Goal: Task Accomplishment & Management: Use online tool/utility

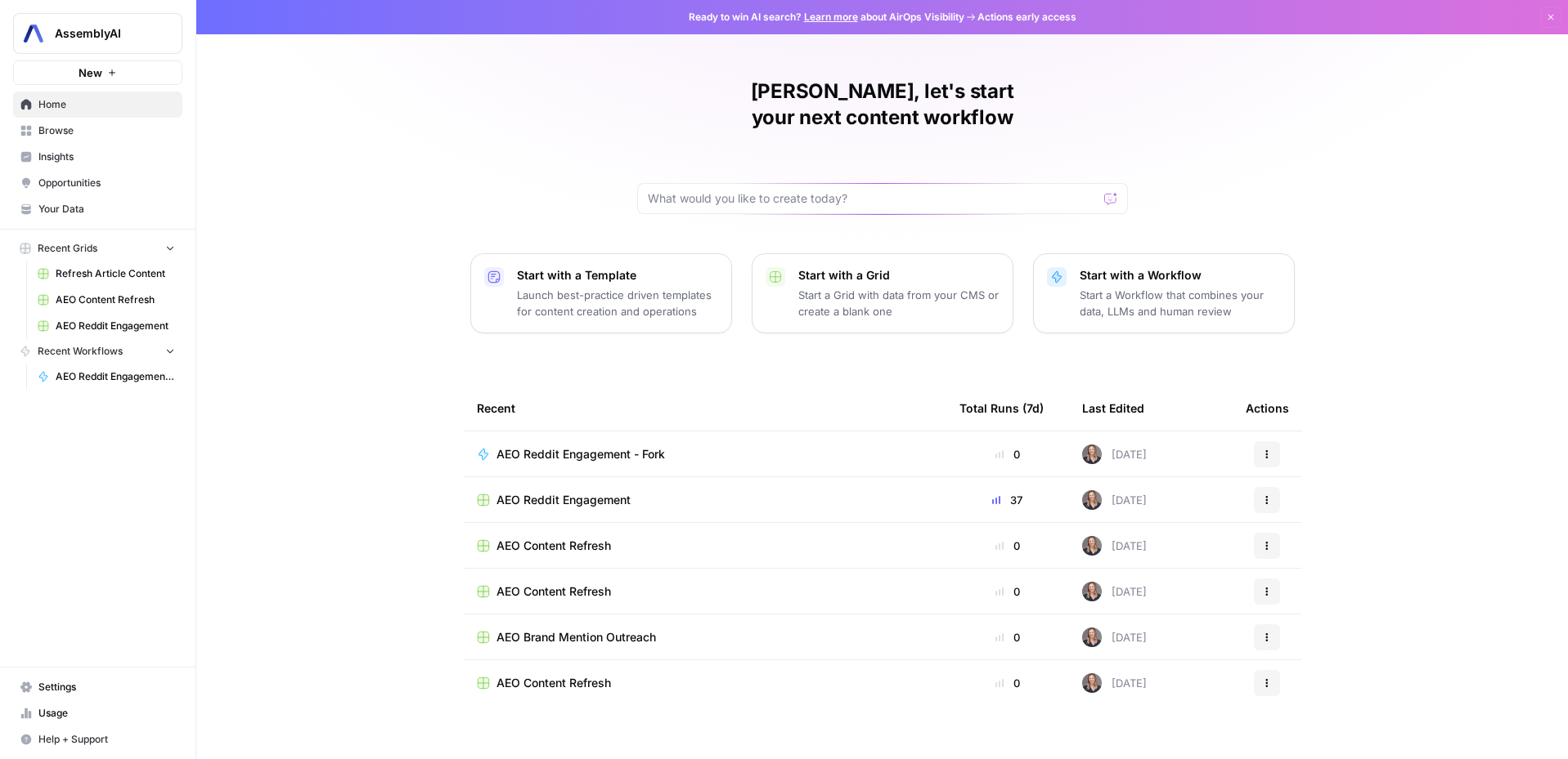
click at [86, 190] on link "Opportunities" at bounding box center [98, 183] width 170 height 27
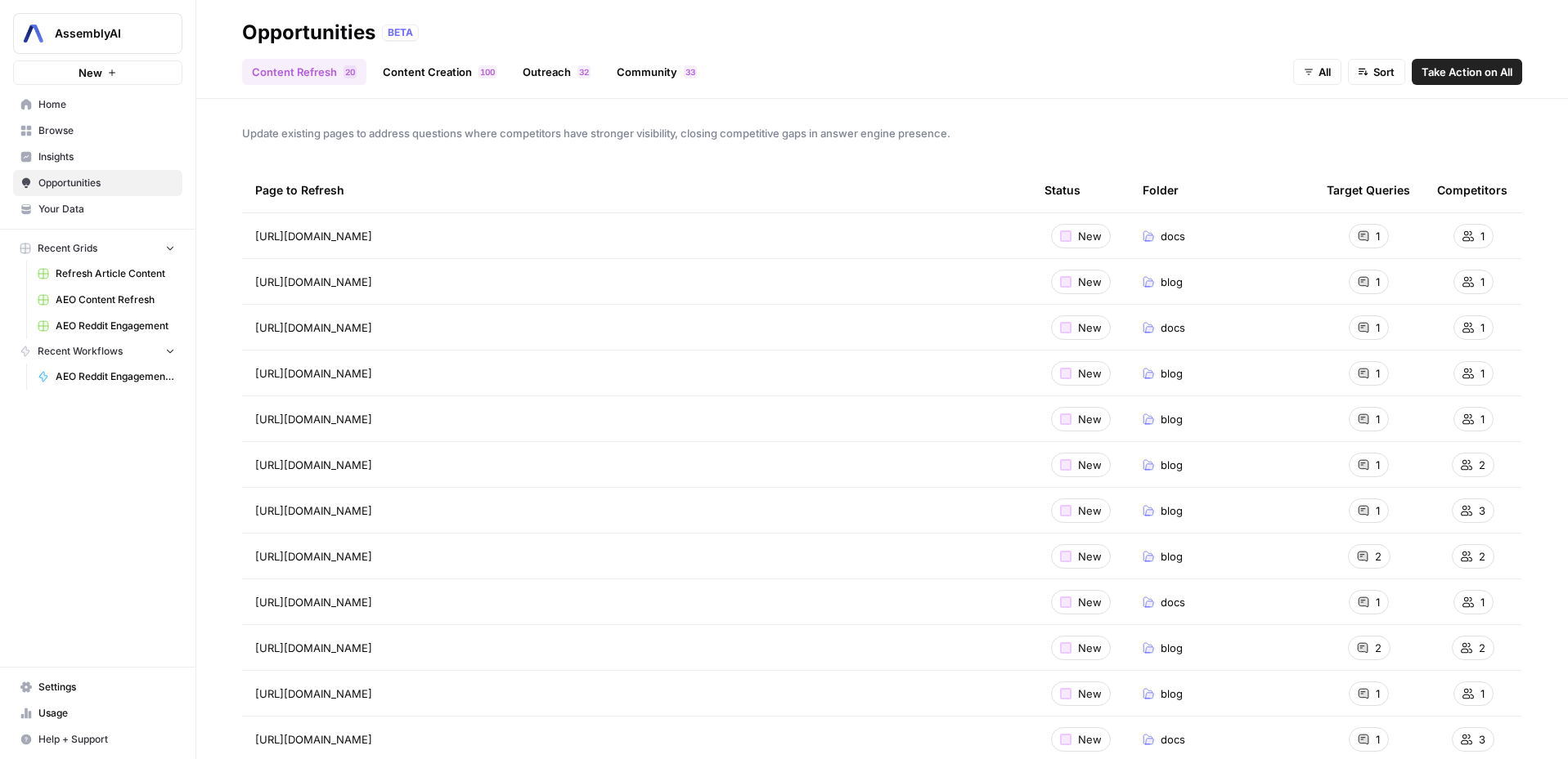
click at [556, 85] on header "Opportunities BETA Content Refresh 0 2 Content Creation 0 0 1 Outreach 2 3 Comm…" at bounding box center [882, 49] width 1372 height 99
click at [556, 75] on link "Outreach 2 3" at bounding box center [556, 72] width 87 height 27
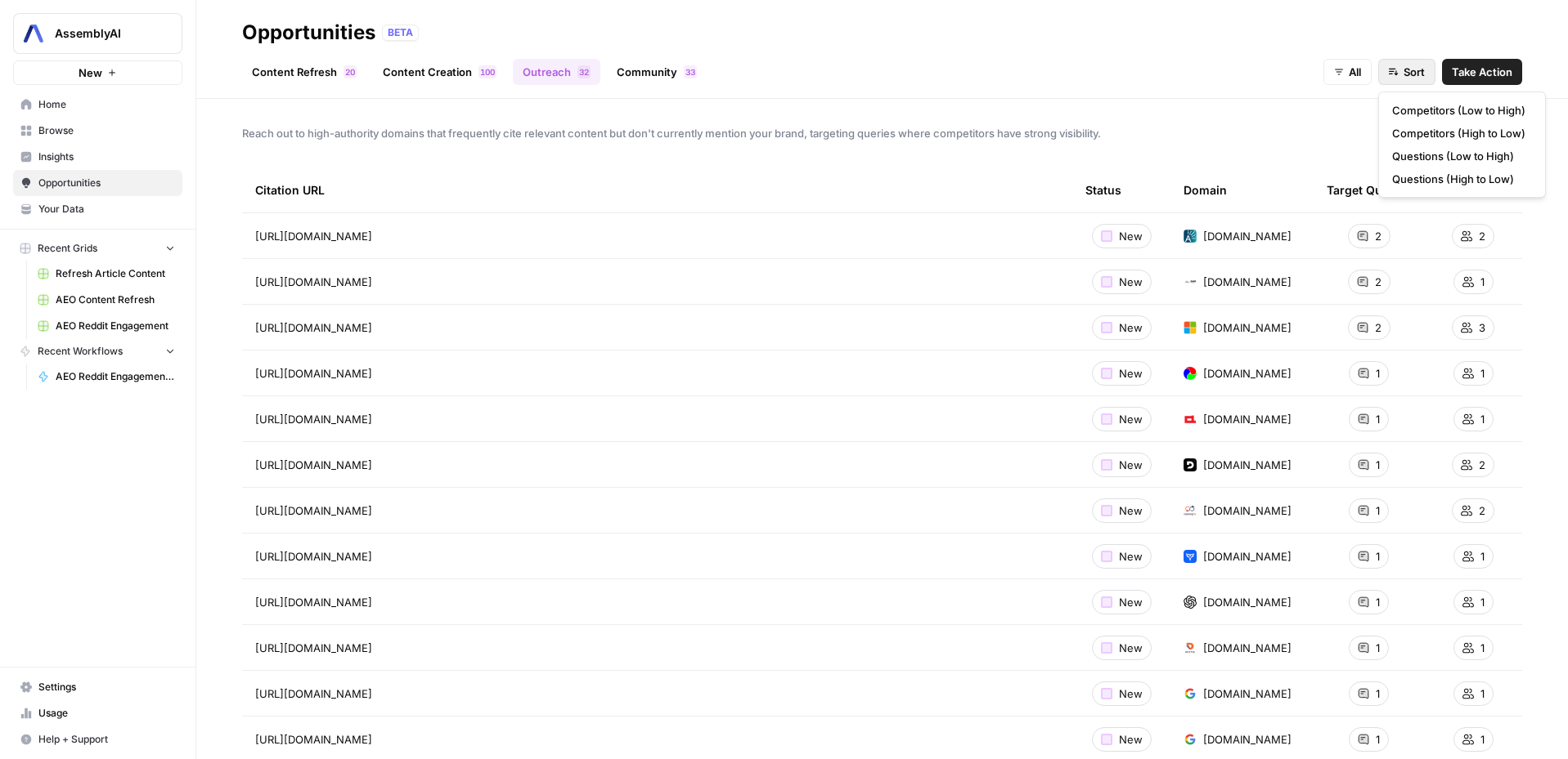
click at [1399, 78] on button "Sort" at bounding box center [1407, 72] width 57 height 27
click at [405, 229] on link "Go to page" at bounding box center [394, 236] width 20 height 20
click at [1467, 72] on span "Take Action" at bounding box center [1482, 71] width 61 height 16
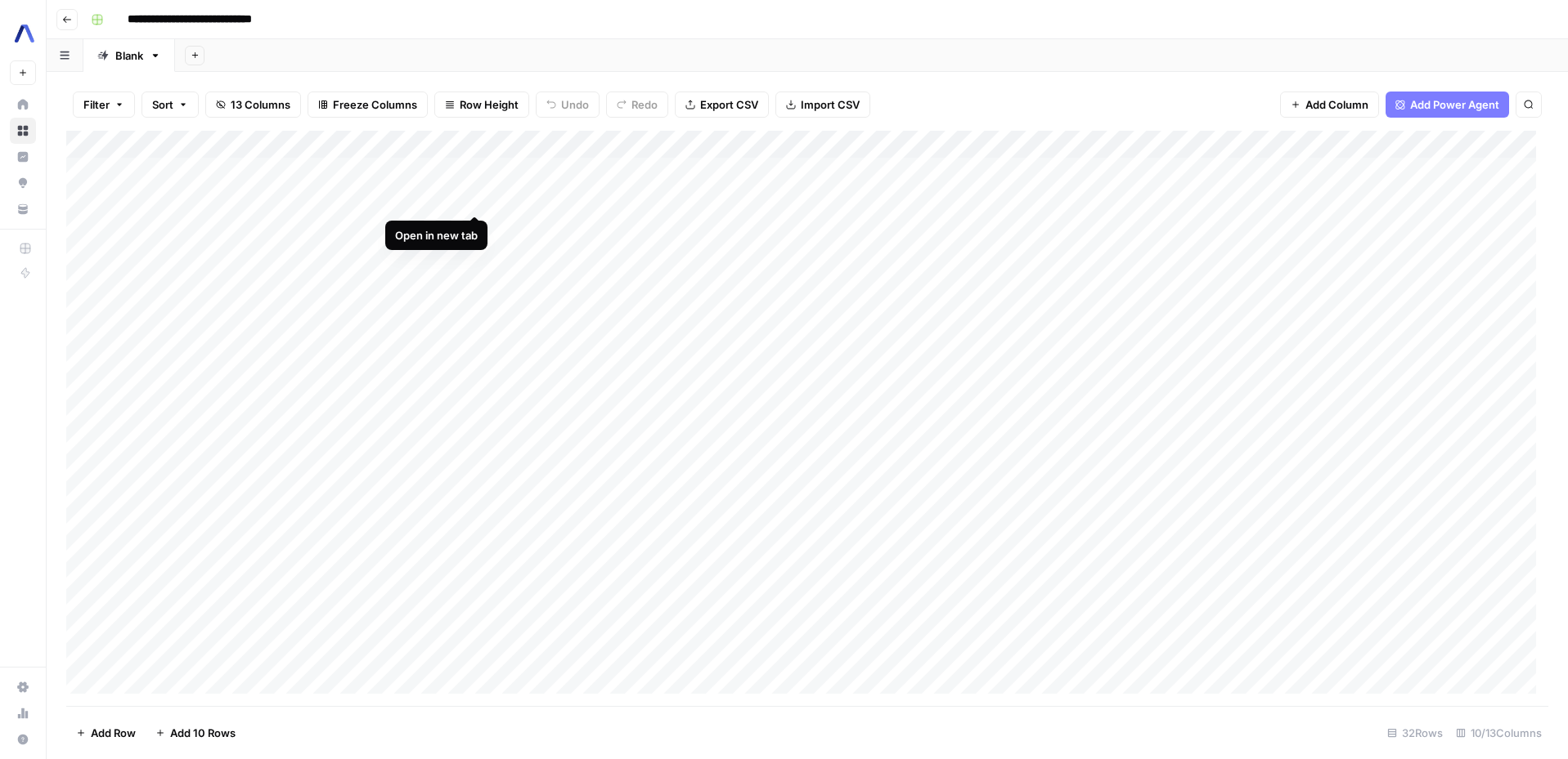
click at [537, 166] on div "Add Column" at bounding box center [807, 418] width 1482 height 575
click at [476, 199] on div "Add Column" at bounding box center [807, 418] width 1482 height 575
click at [468, 254] on div "Add Column" at bounding box center [807, 418] width 1482 height 575
click at [475, 336] on div "Add Column" at bounding box center [807, 418] width 1482 height 575
click at [474, 420] on div "Add Column" at bounding box center [807, 418] width 1482 height 575
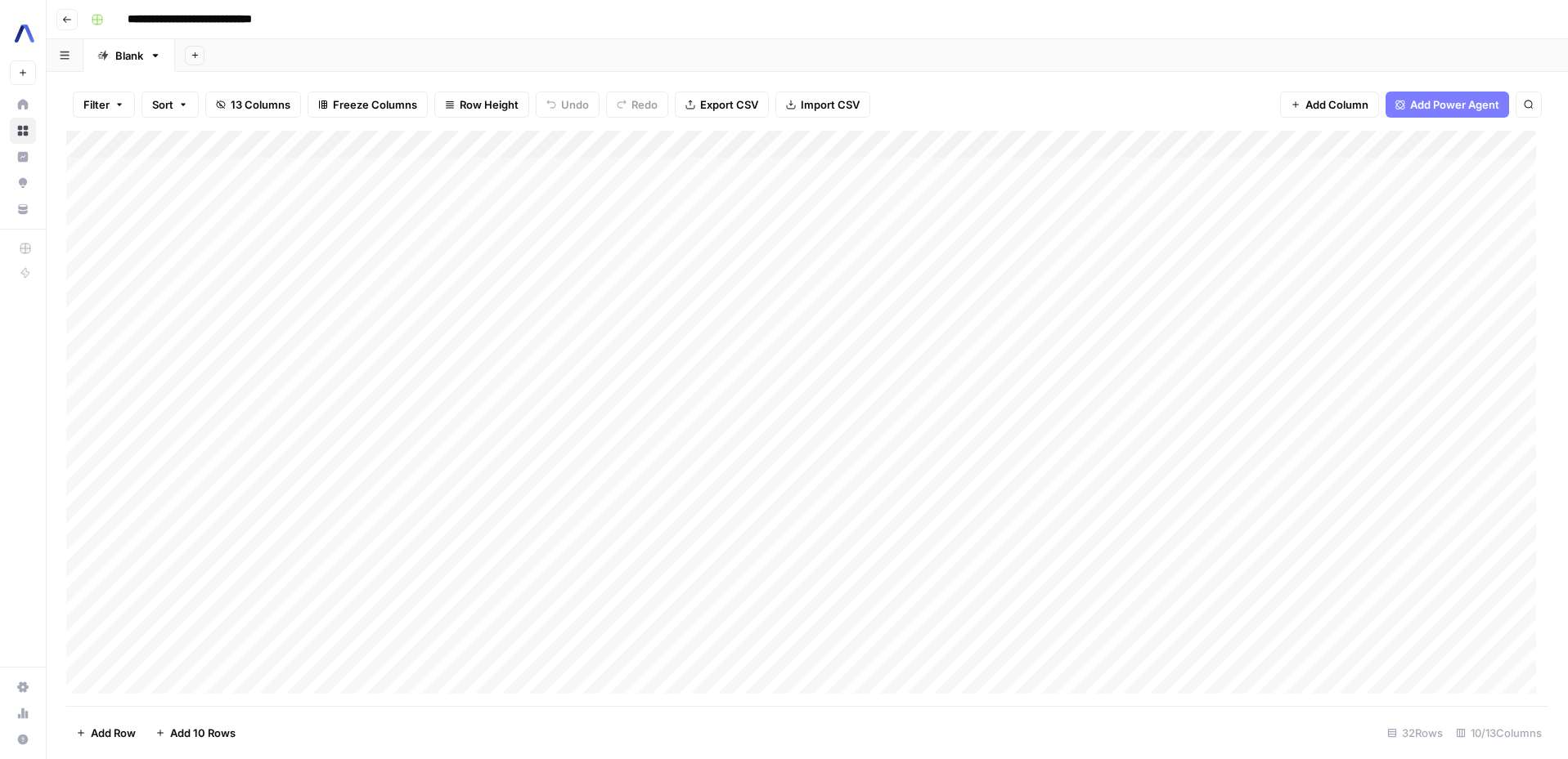
click at [547, 419] on div "Add Column" at bounding box center [807, 418] width 1482 height 575
click at [471, 503] on div "Add Column" at bounding box center [807, 418] width 1482 height 575
click at [612, 499] on div "Add Column" at bounding box center [807, 418] width 1482 height 575
click at [467, 532] on div "Add Column" at bounding box center [807, 418] width 1482 height 575
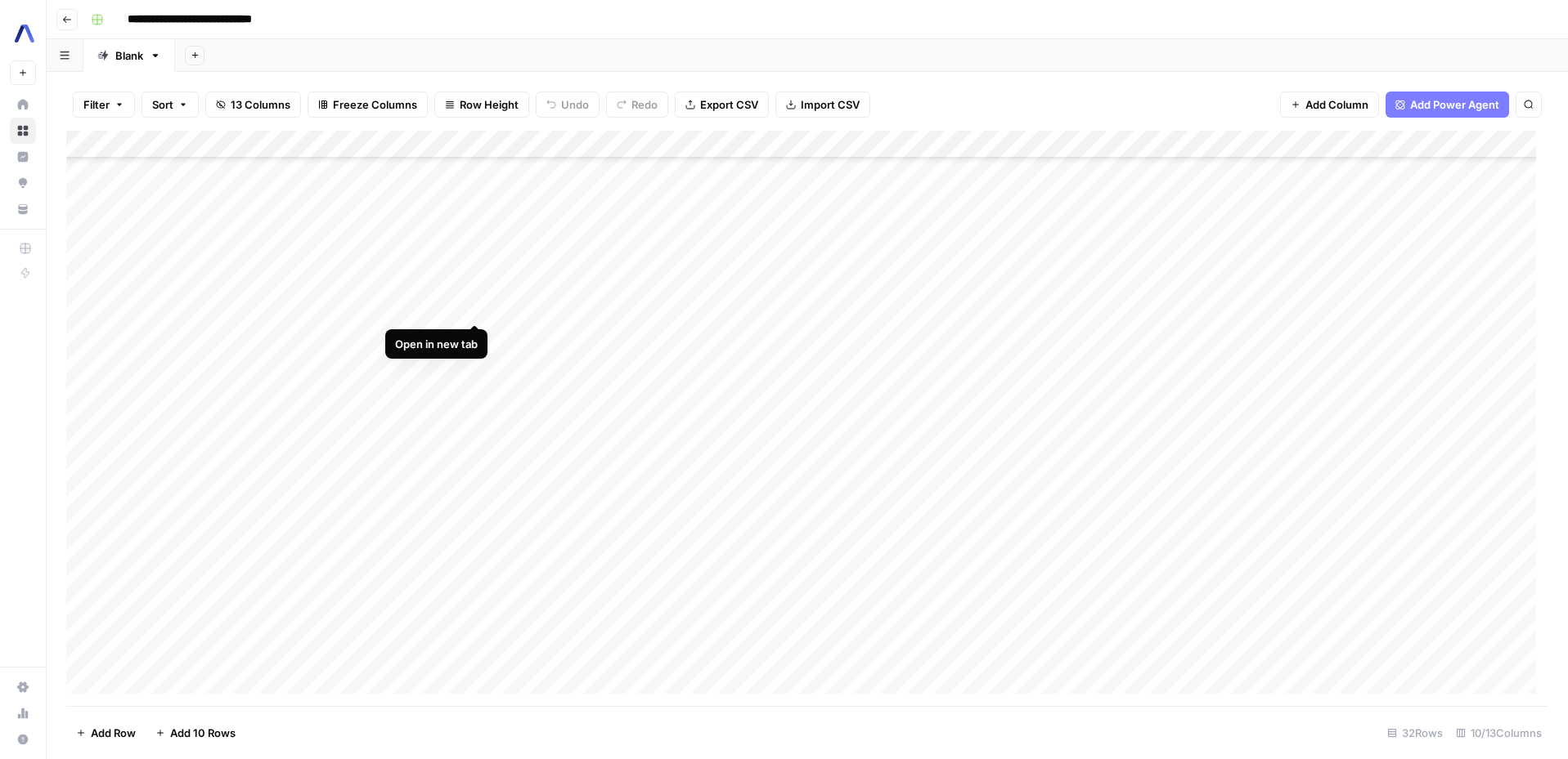
click at [470, 309] on div "Add Column" at bounding box center [807, 418] width 1482 height 575
click at [472, 335] on div "Add Column" at bounding box center [807, 418] width 1482 height 575
click at [480, 365] on div "Add Column" at bounding box center [807, 418] width 1482 height 575
click at [473, 414] on div "Add Column" at bounding box center [807, 418] width 1482 height 575
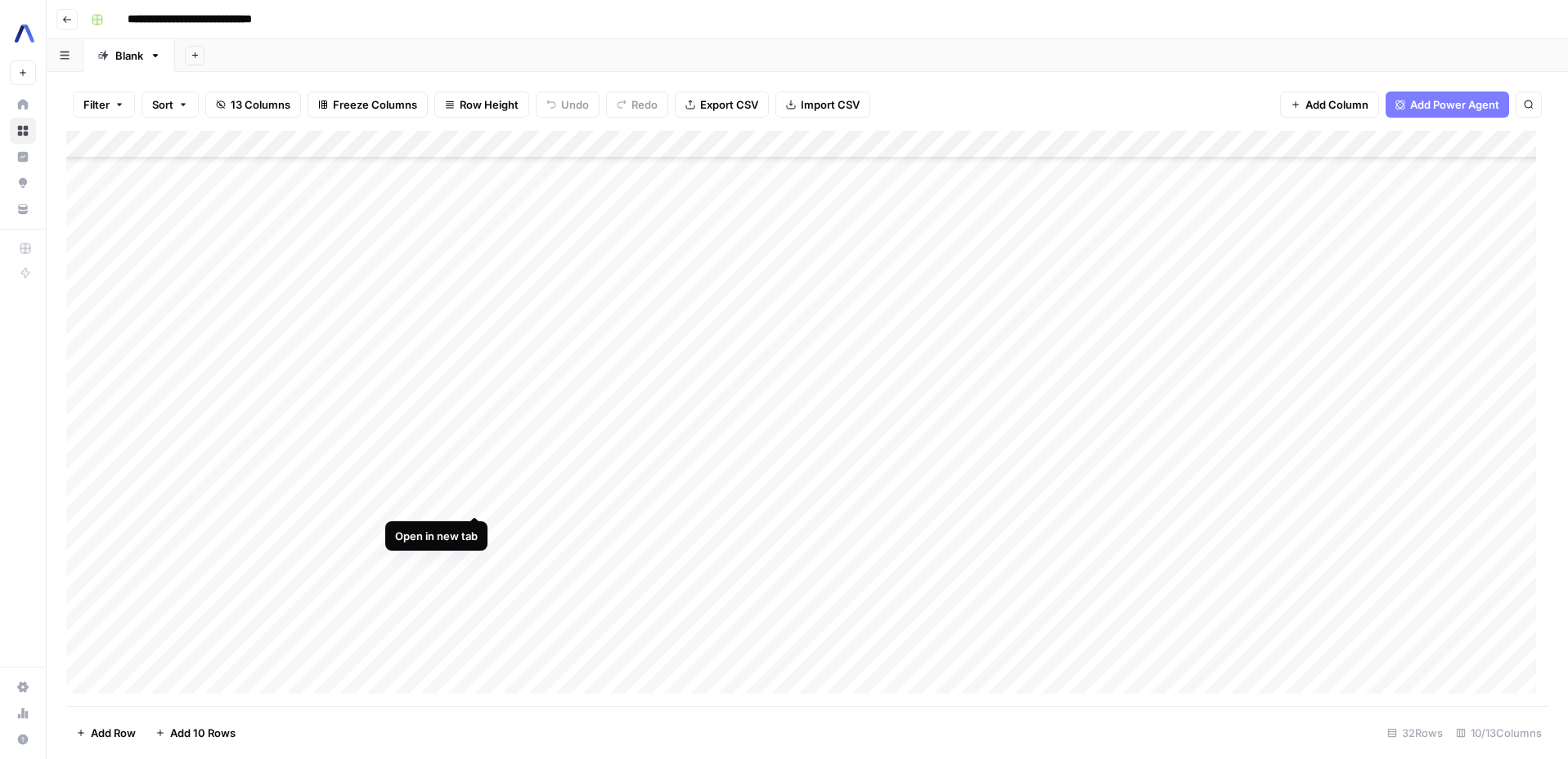
click at [472, 501] on div "Add Column" at bounding box center [807, 418] width 1482 height 575
click at [611, 501] on div "Add Column" at bounding box center [807, 418] width 1482 height 575
click at [478, 432] on div "Add Column" at bounding box center [807, 418] width 1482 height 575
click at [616, 432] on div "Add Column" at bounding box center [807, 418] width 1482 height 575
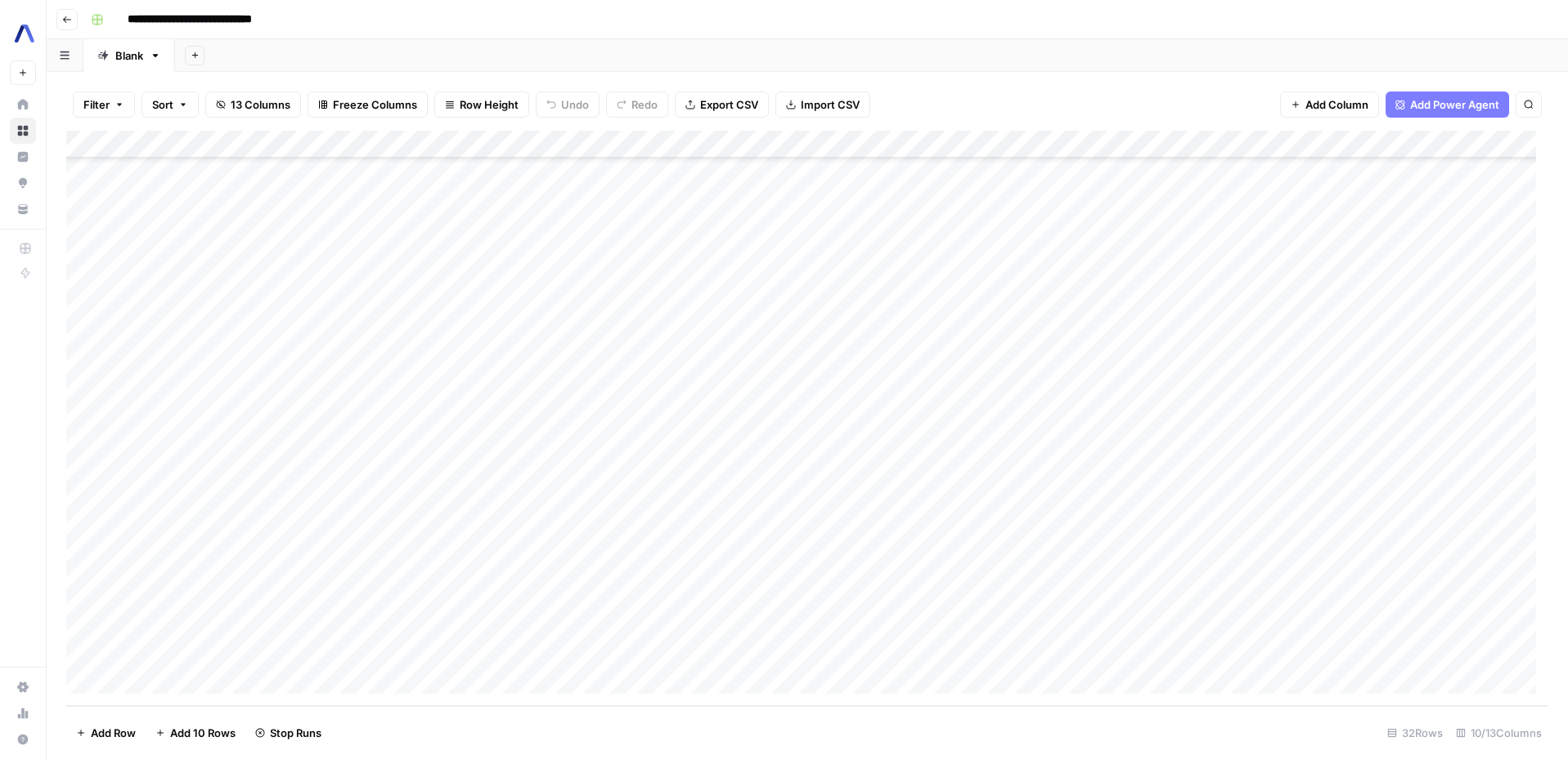
click at [471, 456] on div "Add Column" at bounding box center [807, 418] width 1482 height 575
click at [475, 486] on div "Add Column" at bounding box center [807, 418] width 1482 height 575
click at [476, 517] on div "Add Column" at bounding box center [807, 418] width 1482 height 575
click at [477, 544] on div "Add Column" at bounding box center [807, 418] width 1482 height 575
click at [468, 623] on div "Add Column" at bounding box center [807, 418] width 1482 height 575
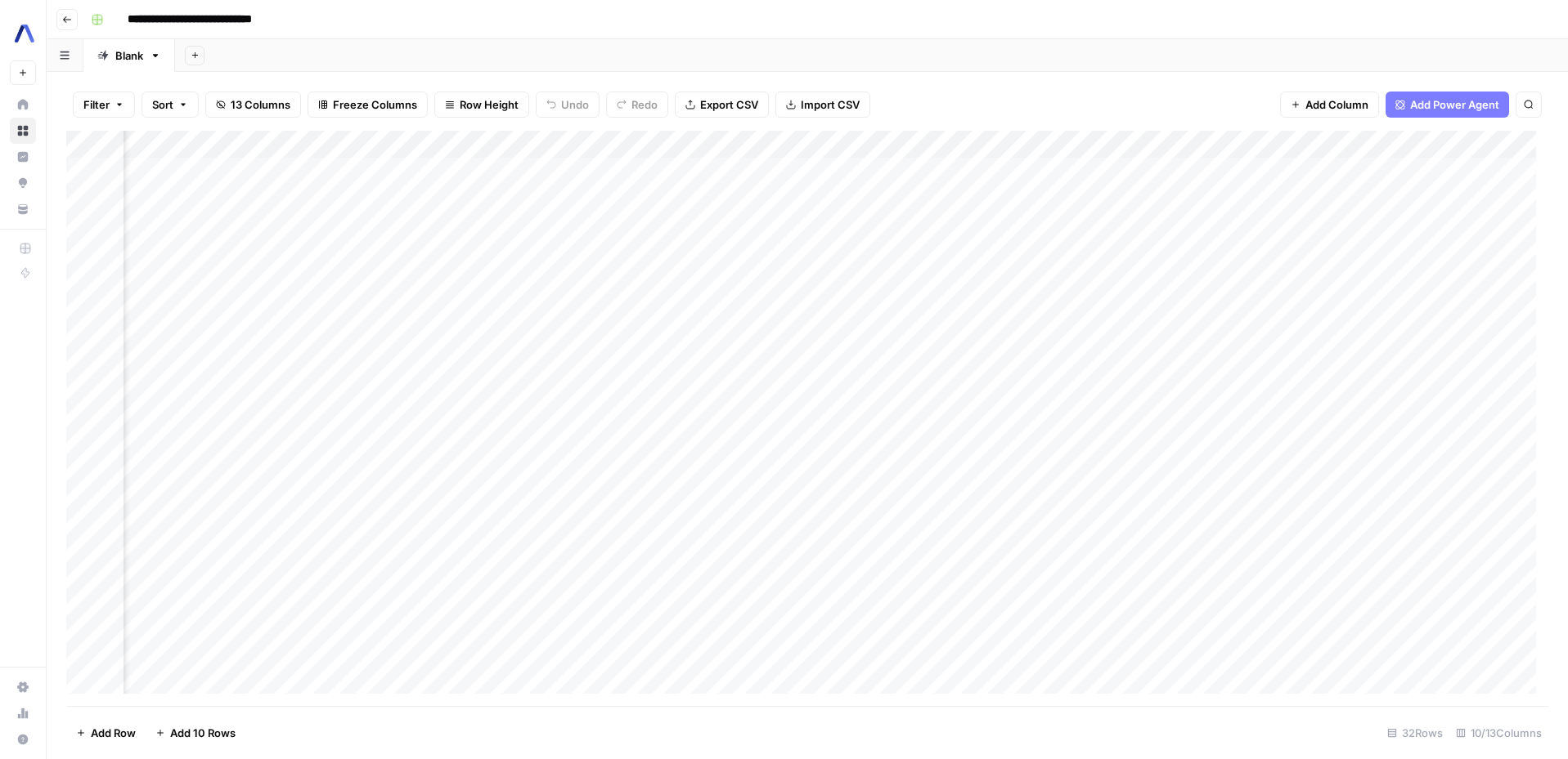
scroll to position [0, 308]
click at [544, 174] on div "Add Column" at bounding box center [807, 418] width 1482 height 575
click at [536, 170] on div "Add Column" at bounding box center [807, 418] width 1482 height 575
click at [536, 170] on textarea "**********" at bounding box center [551, 172] width 262 height 23
click at [709, 179] on div "Add Column" at bounding box center [807, 418] width 1482 height 575
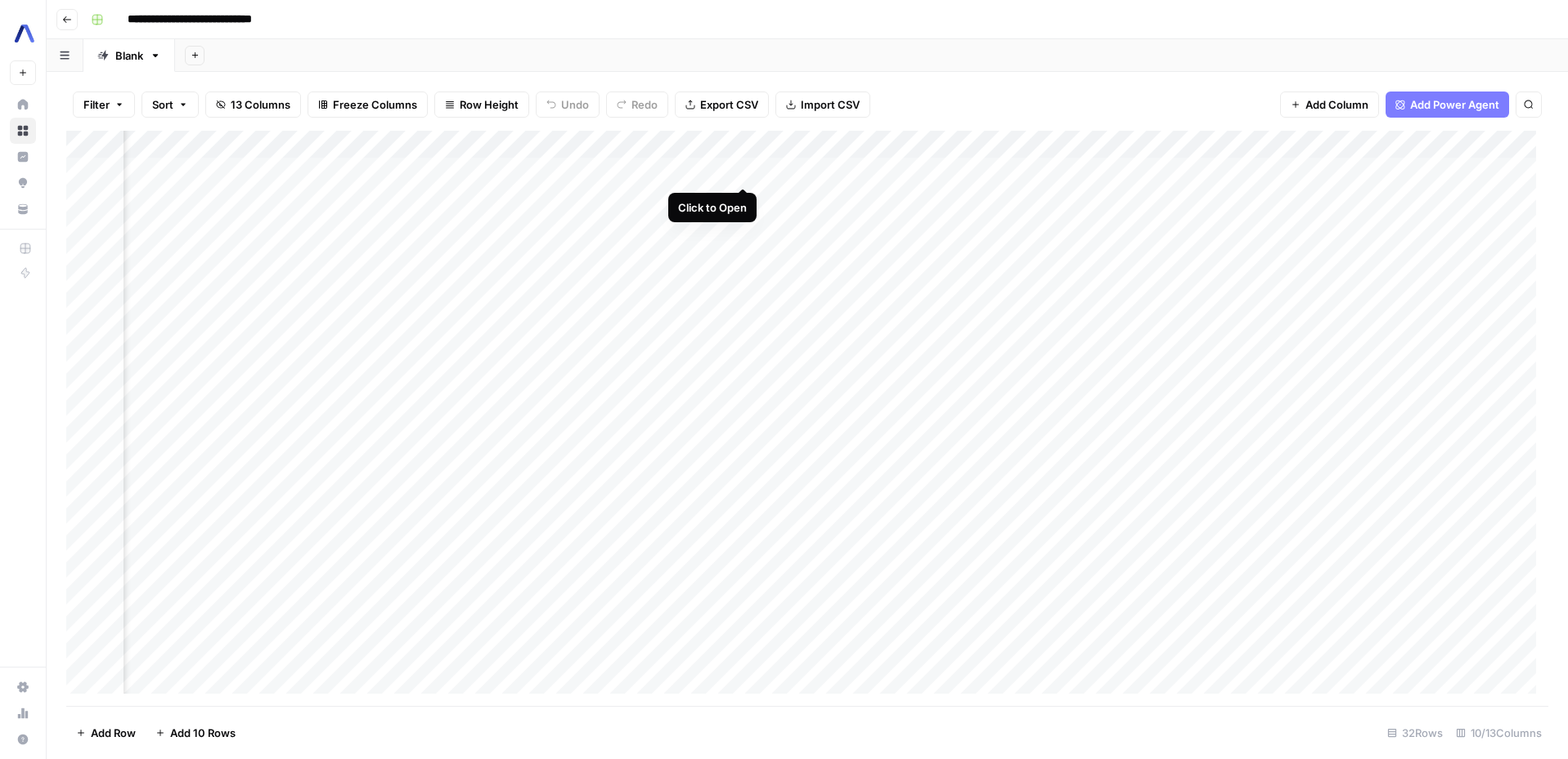
click at [745, 172] on div "Add Column" at bounding box center [807, 418] width 1482 height 575
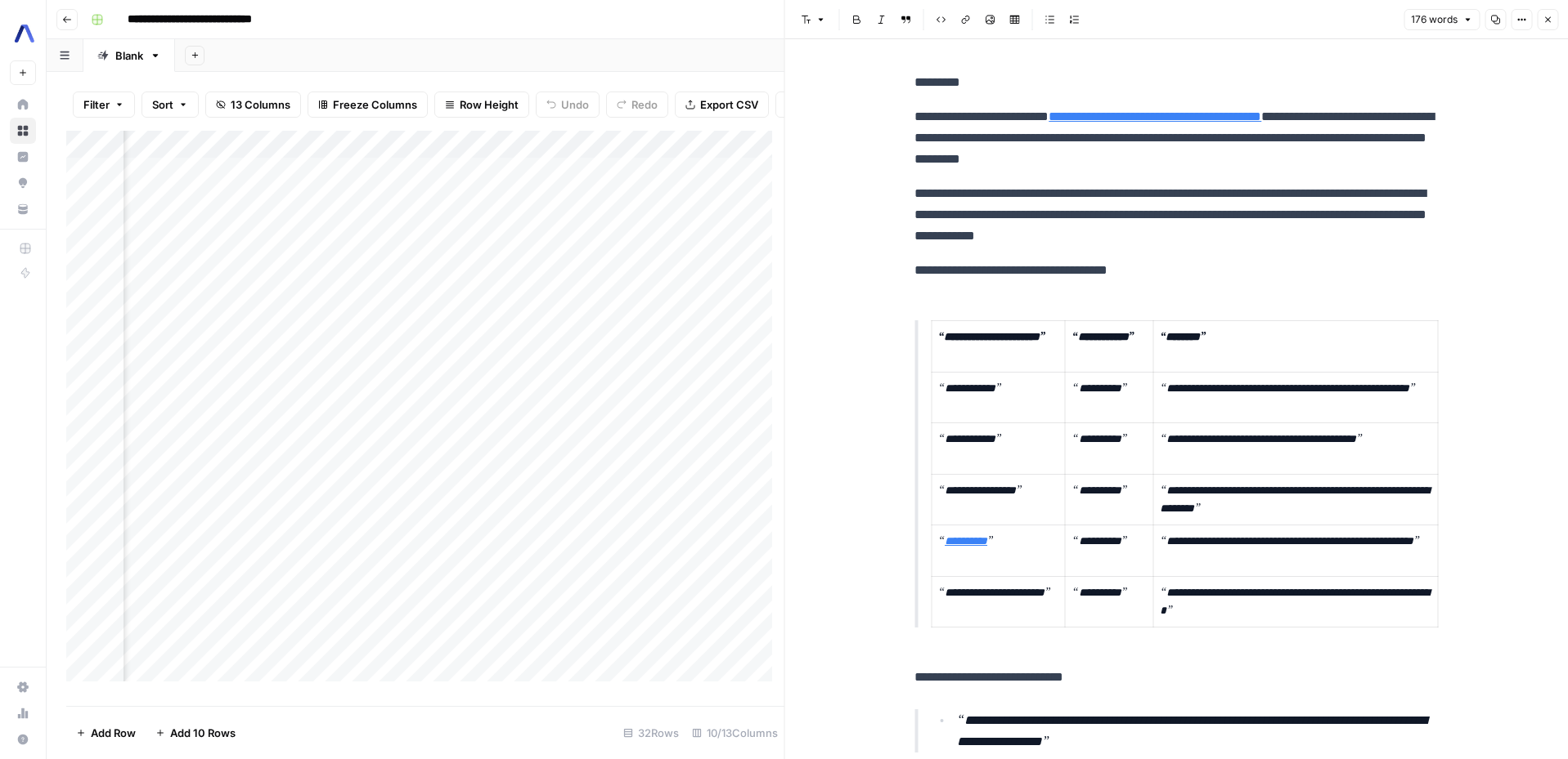
click at [904, 136] on div "**********" at bounding box center [1176, 472] width 543 height 813
copy div "**********"
click at [1549, 20] on icon "button" at bounding box center [1547, 20] width 9 height 9
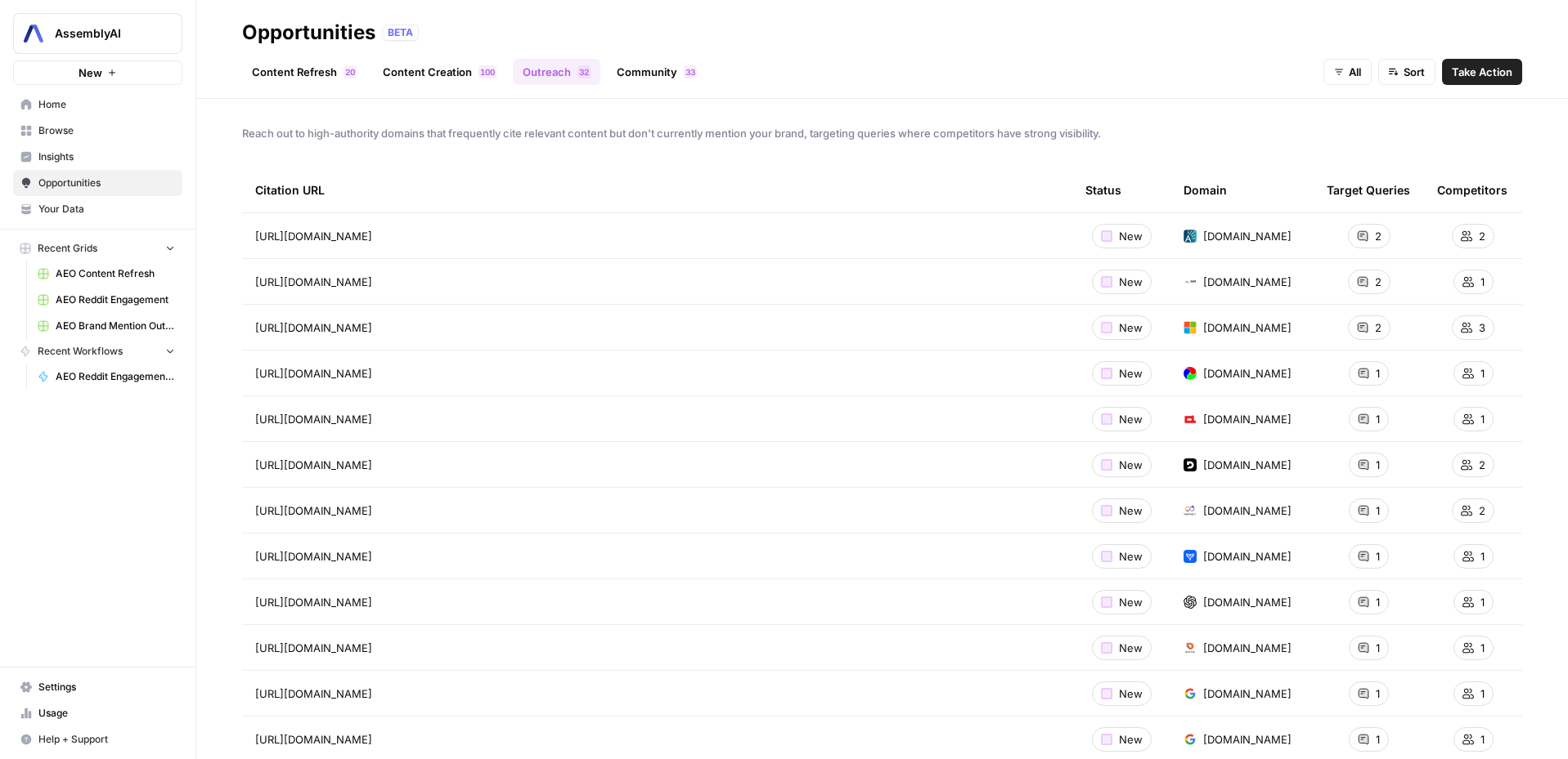
click at [124, 331] on span "AEO Brand Mention Outreach (1)" at bounding box center [116, 326] width 119 height 15
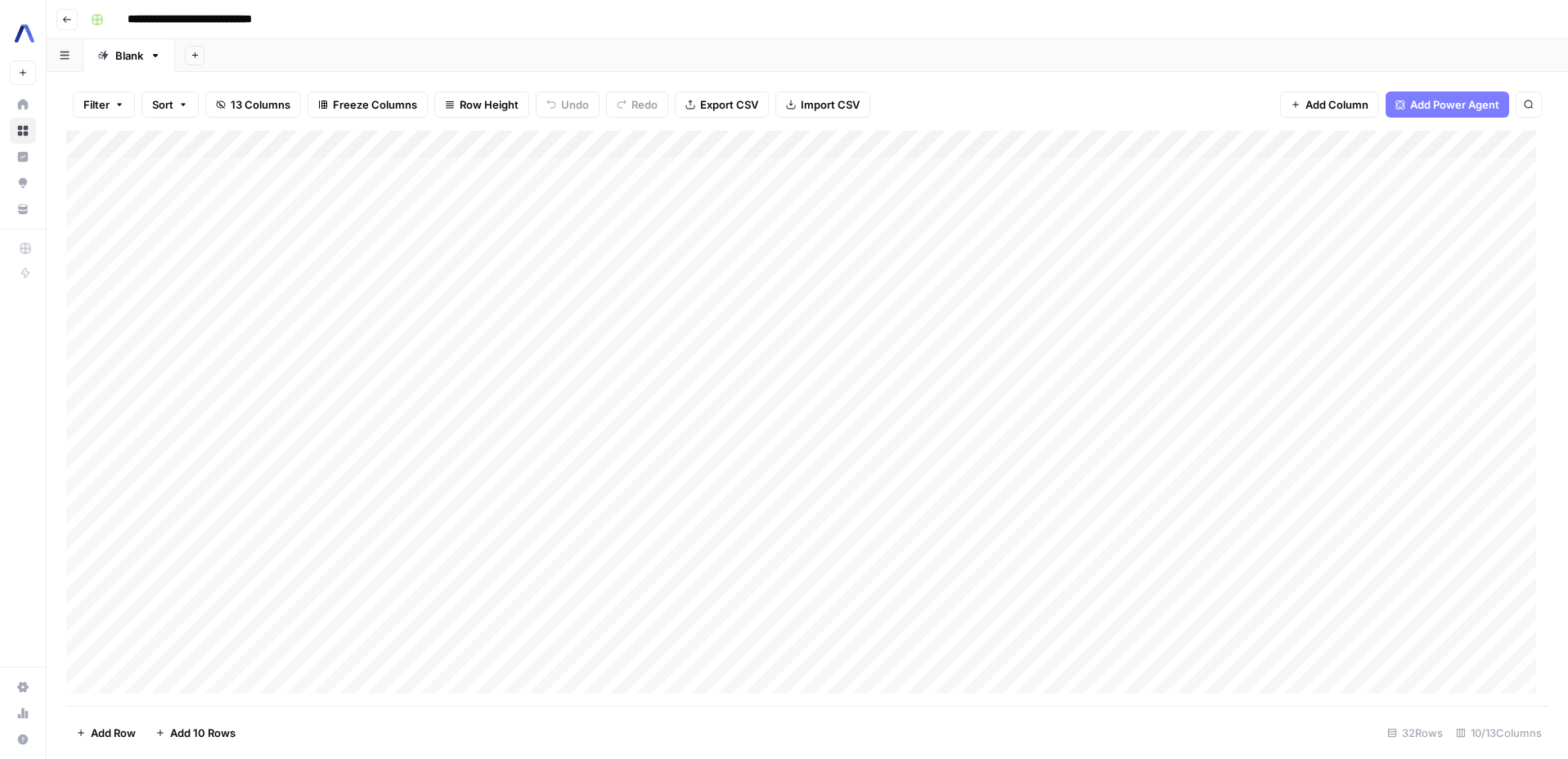
click at [903, 422] on div "Add Column" at bounding box center [807, 418] width 1482 height 575
click at [866, 420] on div "Add Column" at bounding box center [807, 418] width 1482 height 575
click at [878, 419] on textarea "**********" at bounding box center [859, 423] width 262 height 23
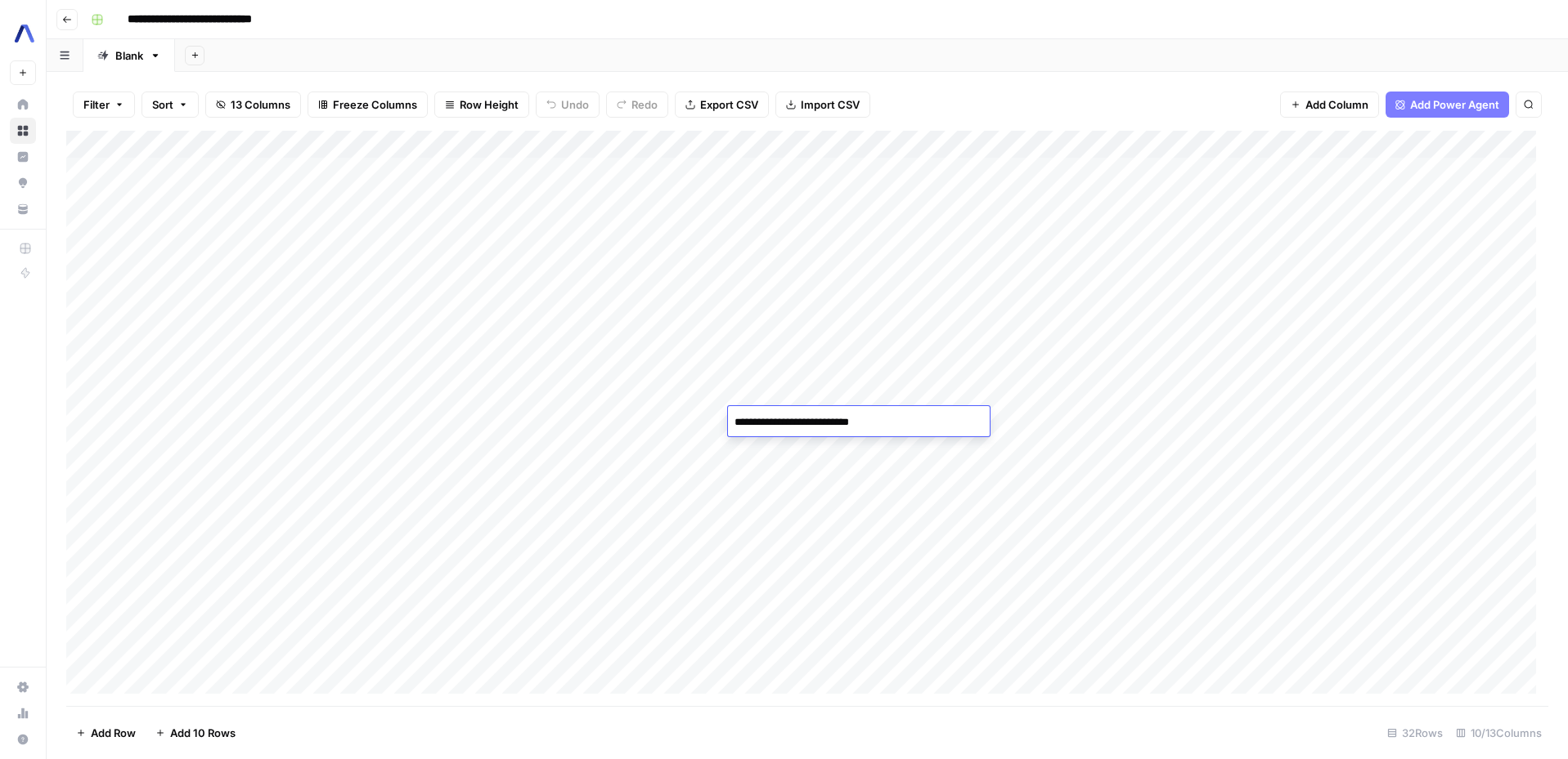
click at [1009, 420] on div "Add Column" at bounding box center [807, 418] width 1482 height 575
click at [1049, 420] on div "Add Column" at bounding box center [807, 418] width 1482 height 575
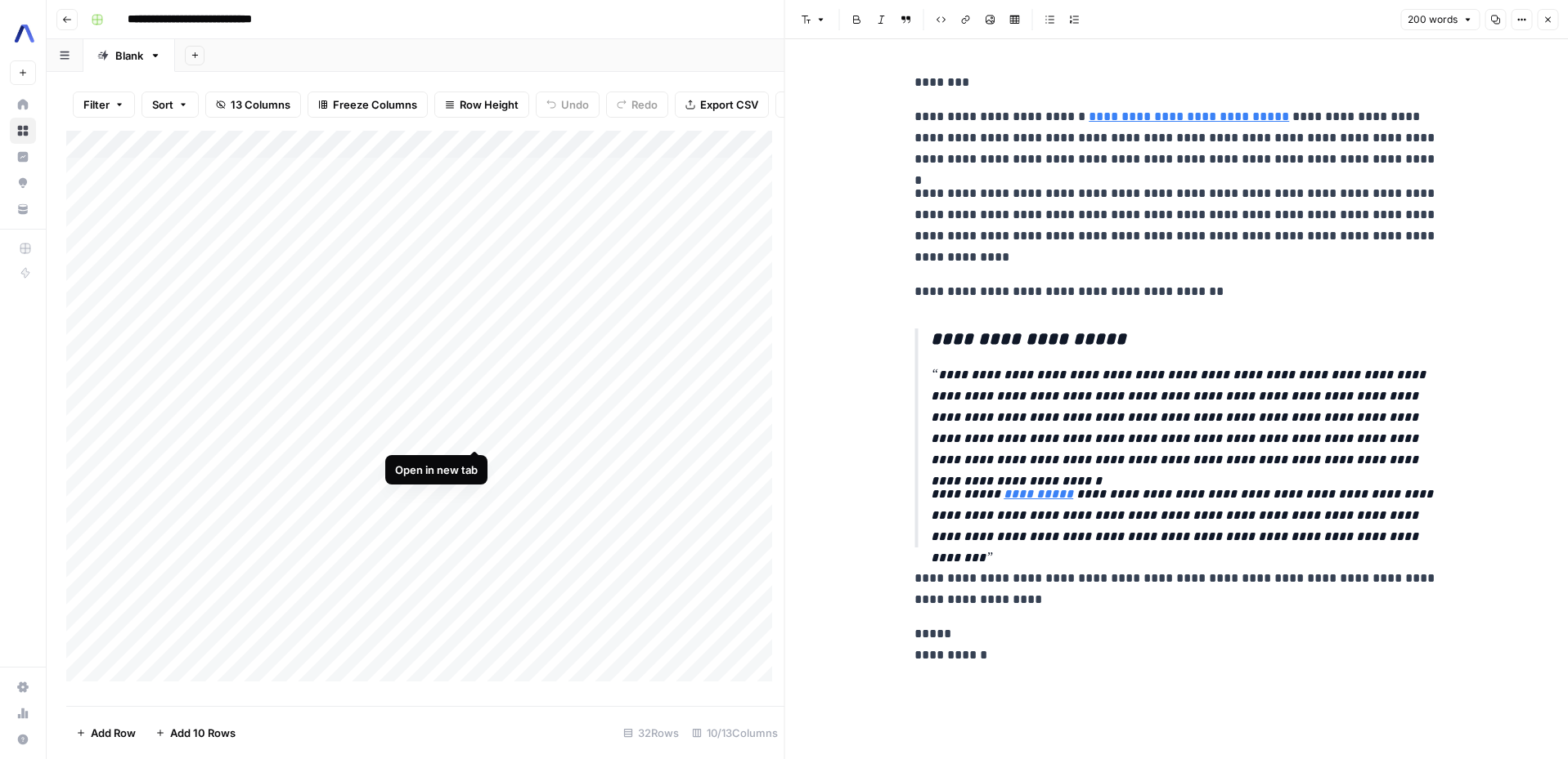
click at [470, 431] on div "Add Column" at bounding box center [425, 412] width 718 height 563
click at [479, 515] on div "Add Column" at bounding box center [425, 412] width 718 height 563
